Goal: Task Accomplishment & Management: Use online tool/utility

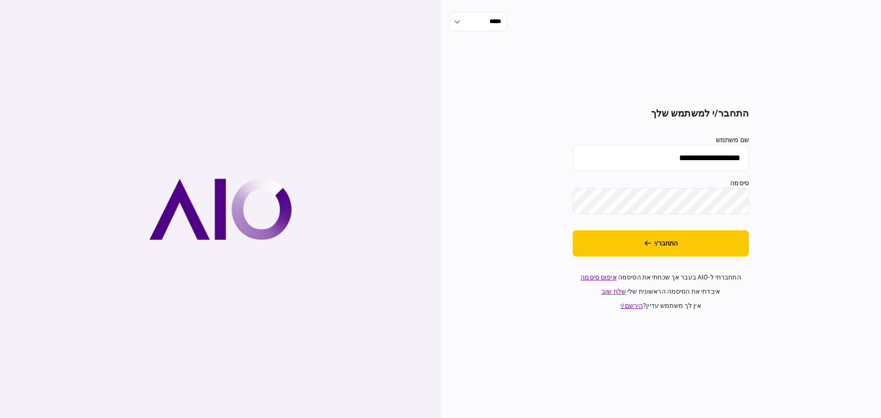
click at [637, 155] on input "**********" at bounding box center [660, 158] width 176 height 26
click at [647, 164] on input "**********" at bounding box center [660, 158] width 176 height 26
type input "*******"
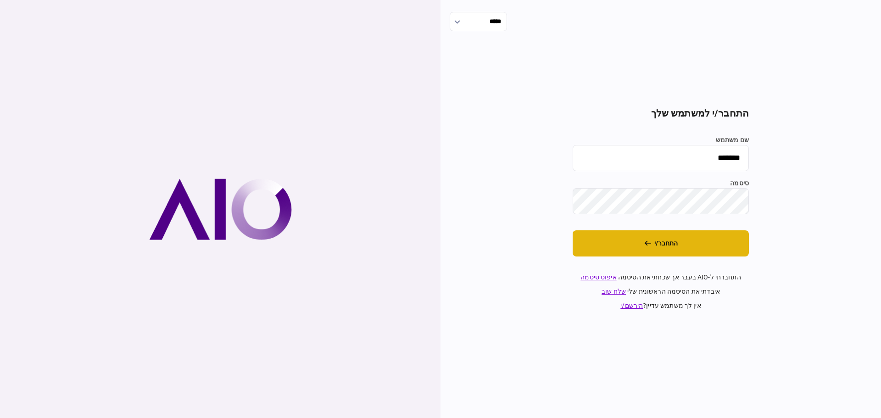
click at [640, 243] on button "התחבר/י" at bounding box center [660, 243] width 176 height 26
